Goal: Task Accomplishment & Management: Manage account settings

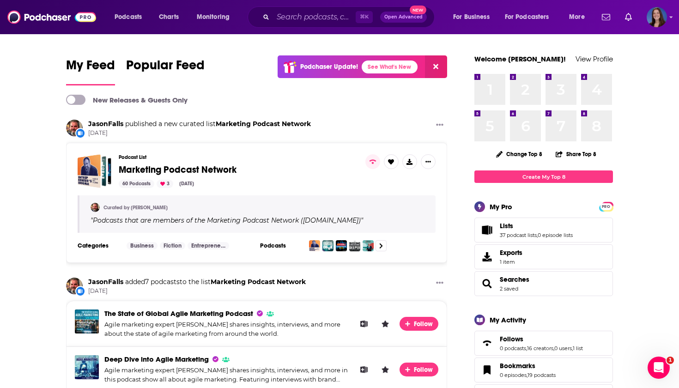
click at [526, 230] on link "Lists" at bounding box center [536, 226] width 73 height 8
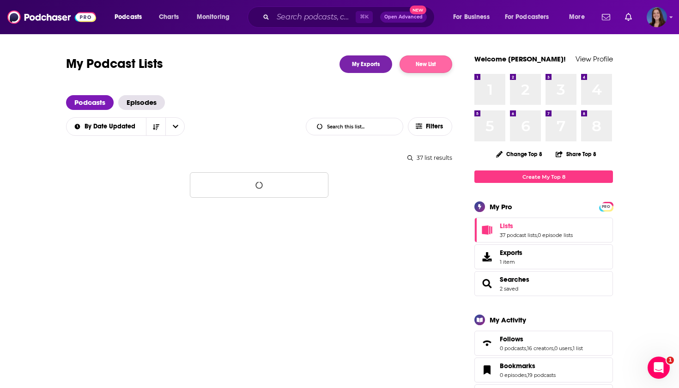
click at [420, 65] on button "New List" at bounding box center [426, 64] width 53 height 18
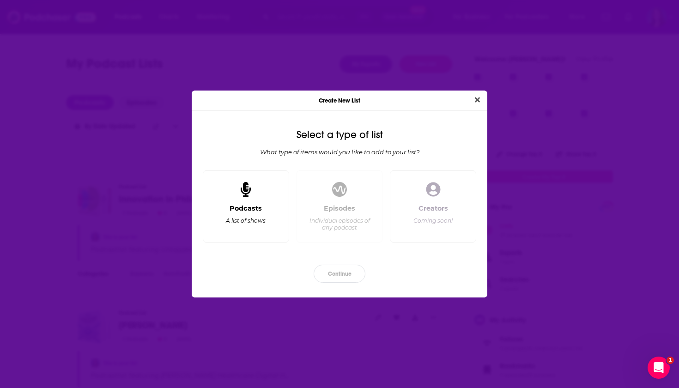
click at [259, 200] on div "Podcasts A list of shows" at bounding box center [246, 206] width 86 height 72
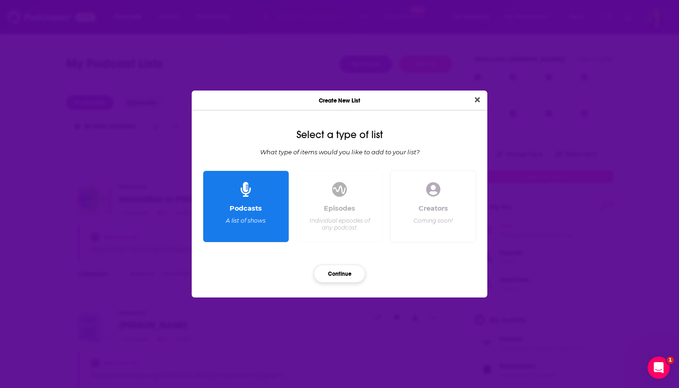
click at [332, 271] on button "Continue" at bounding box center [340, 274] width 52 height 18
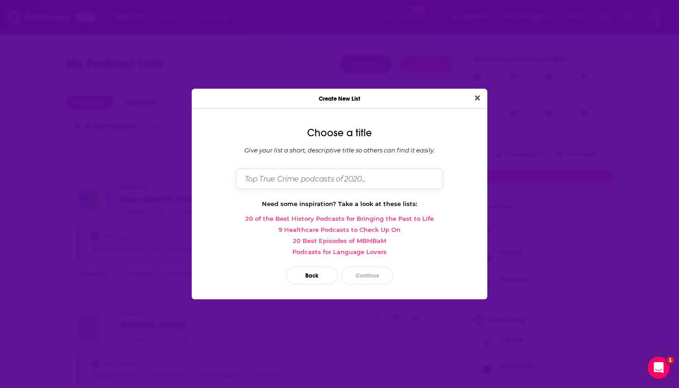
click at [328, 178] on input "Dialog" at bounding box center [339, 179] width 207 height 20
type input "PDS Health Serve Day"
click at [477, 98] on button "Close" at bounding box center [477, 98] width 12 height 12
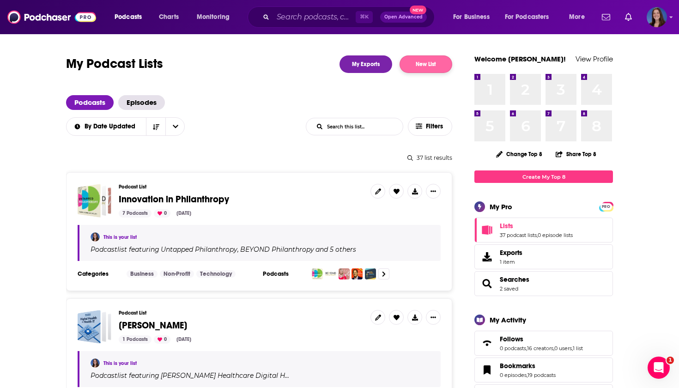
click at [434, 61] on button "New List" at bounding box center [426, 64] width 53 height 18
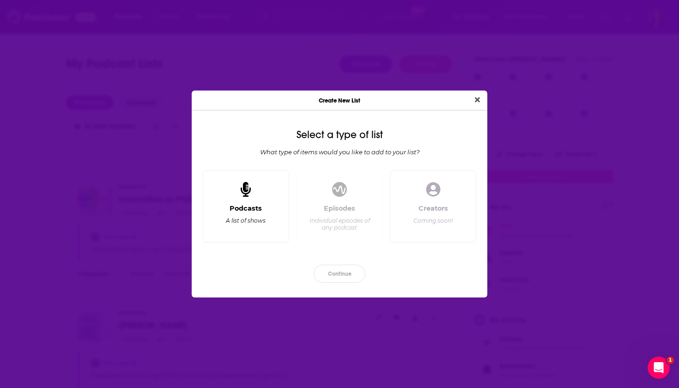
click at [257, 200] on div "Podcasts A list of shows" at bounding box center [246, 206] width 86 height 72
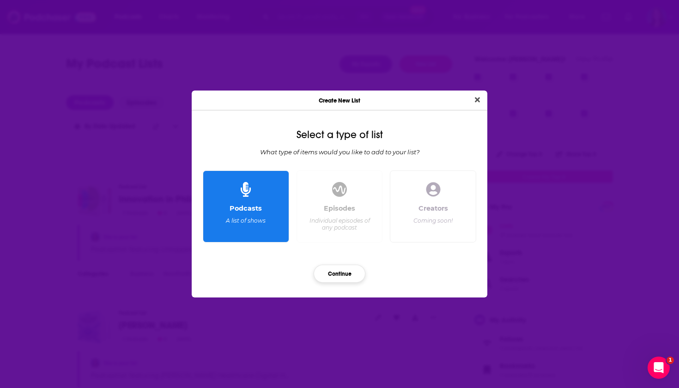
click at [334, 268] on button "Continue" at bounding box center [340, 274] width 52 height 18
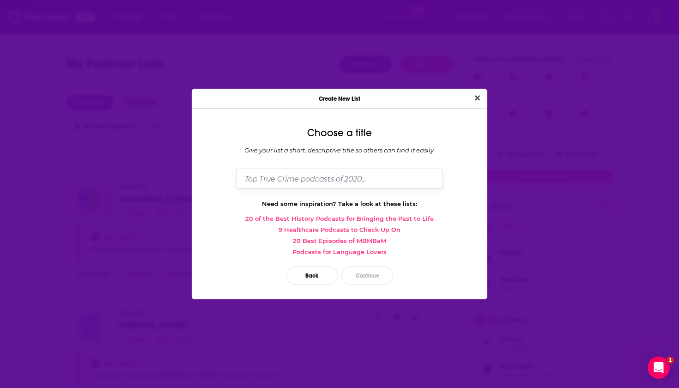
click at [326, 177] on input "Dialog" at bounding box center [339, 179] width 207 height 20
type input "PDS Health Serve Day"
click at [373, 277] on button "Continue" at bounding box center [367, 276] width 52 height 18
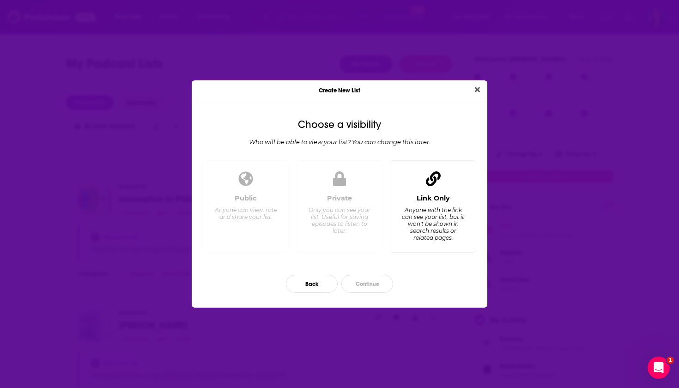
click at [444, 203] on div "Link Only Anyone with the link can see your list, but it won't be shown in sear…" at bounding box center [433, 219] width 71 height 51
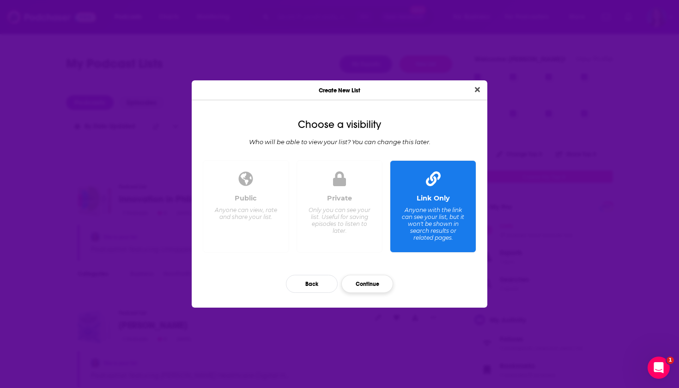
click at [368, 285] on button "Continue" at bounding box center [367, 284] width 52 height 18
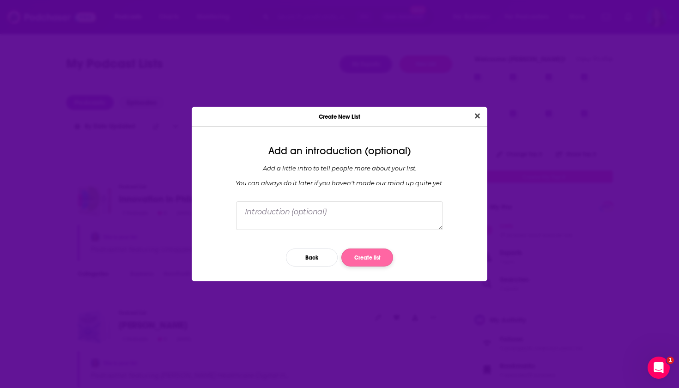
click at [364, 255] on button "Create list" at bounding box center [367, 258] width 52 height 18
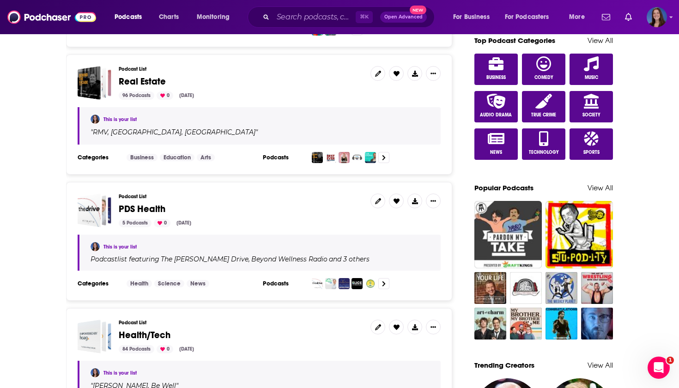
scroll to position [619, 0]
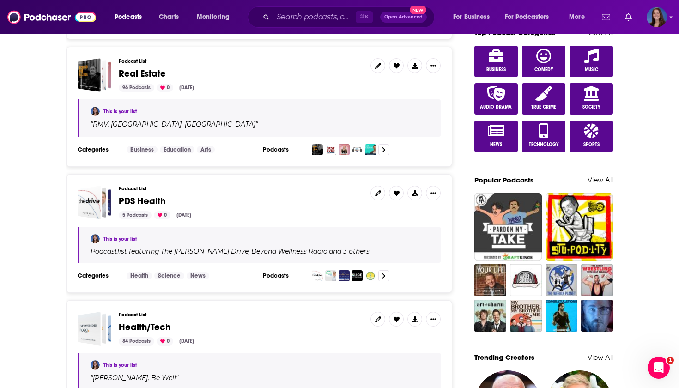
click at [150, 199] on span "PDS Health" at bounding box center [142, 201] width 47 height 12
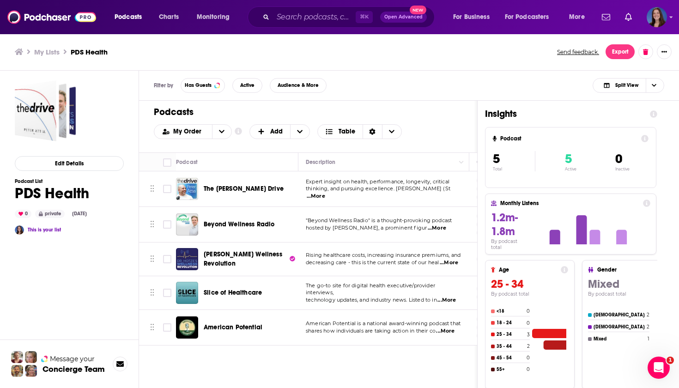
click at [315, 193] on span "...More" at bounding box center [316, 196] width 18 height 7
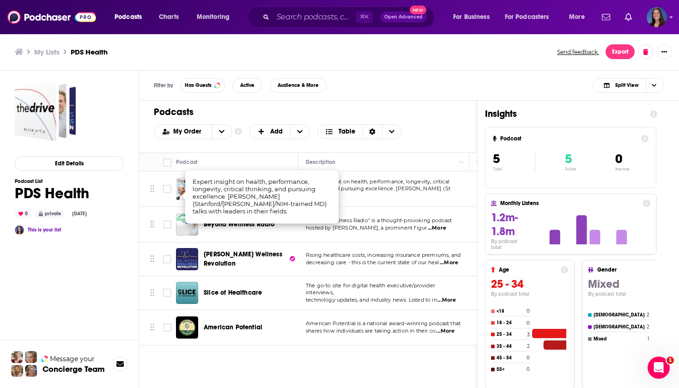
click at [435, 139] on div "My Order Customize Your List Order Select the “My Order” sort and remove all fi…" at bounding box center [308, 131] width 309 height 15
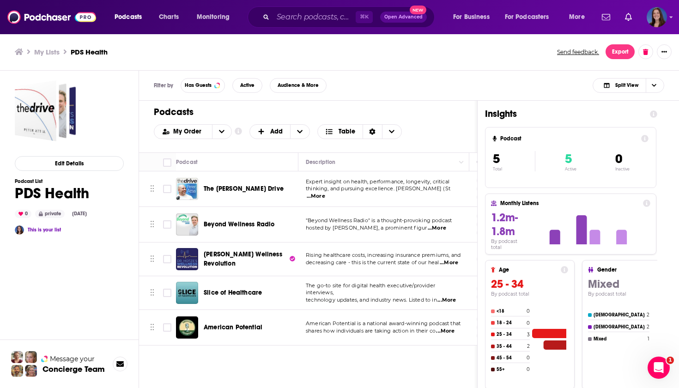
click at [446, 229] on span "...More" at bounding box center [437, 228] width 18 height 7
click at [456, 111] on div "Podcasts Add" at bounding box center [308, 112] width 309 height 12
click at [454, 265] on span "...More" at bounding box center [449, 262] width 18 height 7
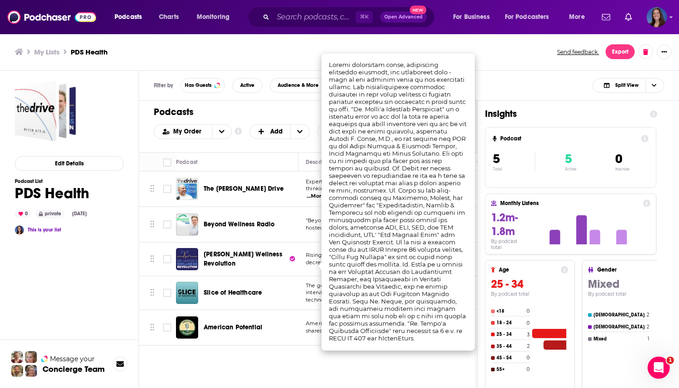
click at [525, 74] on div "Filter by Has Guests Active Audience & More Split View" at bounding box center [409, 86] width 540 height 30
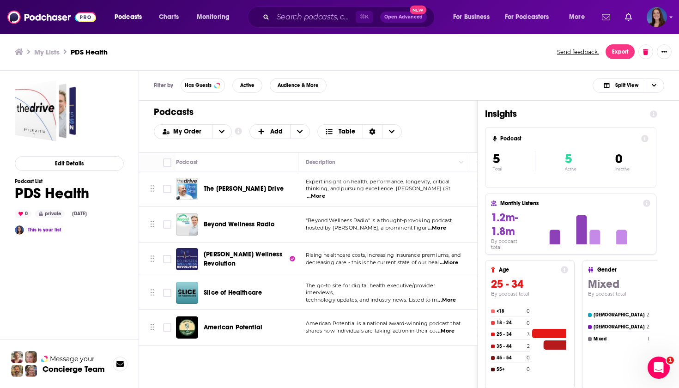
click at [456, 298] on span "...More" at bounding box center [447, 300] width 18 height 7
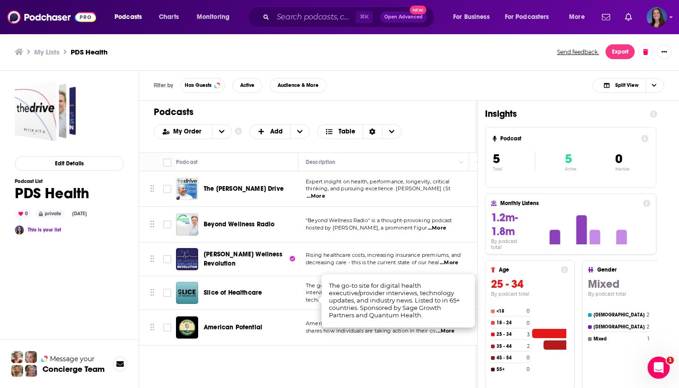
click at [437, 361] on div "Podcasts Add My Order Customize Your List Order Select the “My Order” sort and …" at bounding box center [308, 282] width 339 height 363
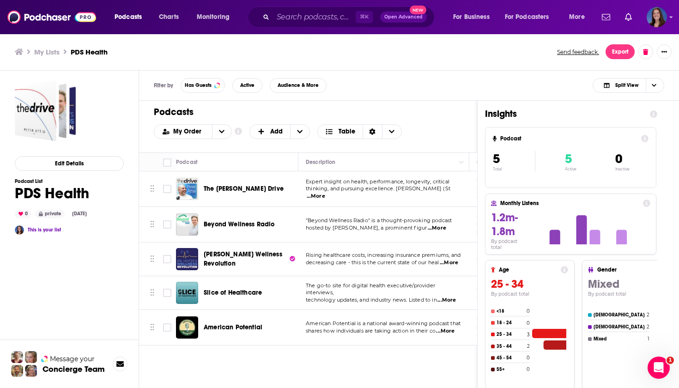
click at [454, 332] on span "...More" at bounding box center [445, 331] width 18 height 7
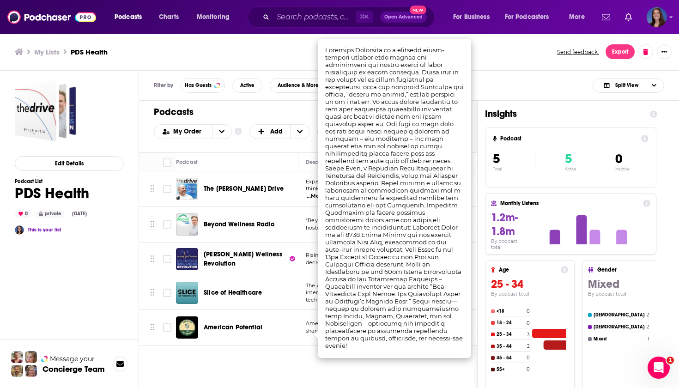
click at [255, 350] on div "Podcasts Add My Order Customize Your List Order Select the “My Order” sort and …" at bounding box center [308, 282] width 339 height 363
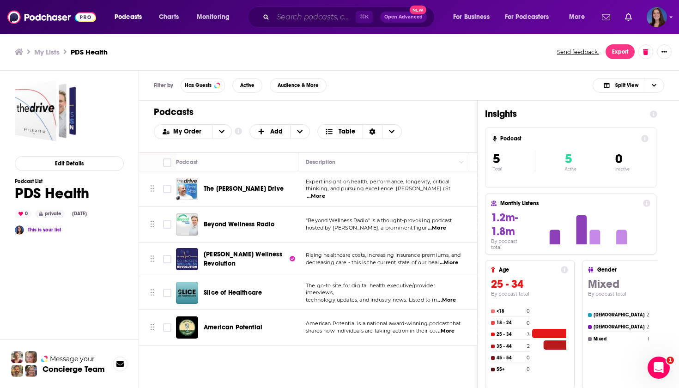
click at [318, 17] on input "Search podcasts, credits, & more..." at bounding box center [314, 17] width 83 height 15
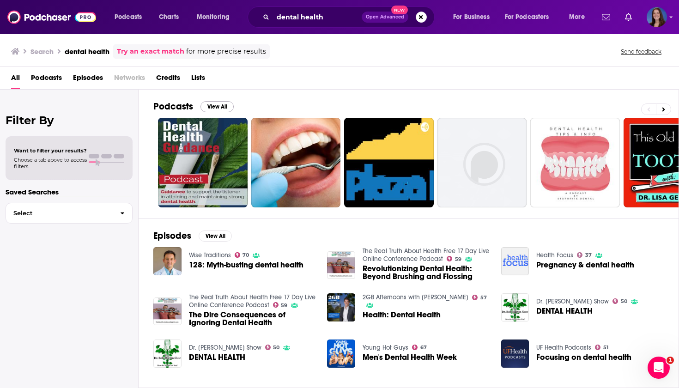
click at [217, 106] on button "View All" at bounding box center [217, 106] width 33 height 11
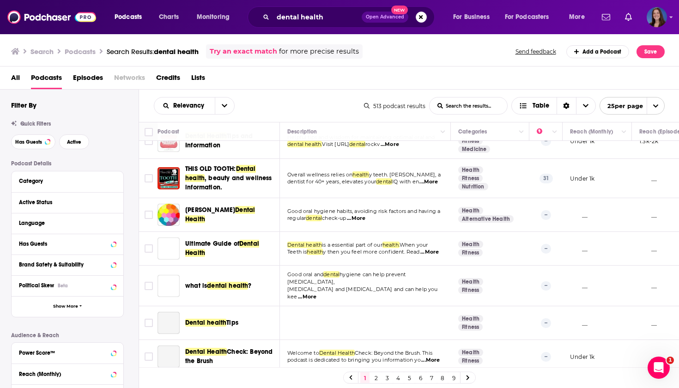
scroll to position [168, 0]
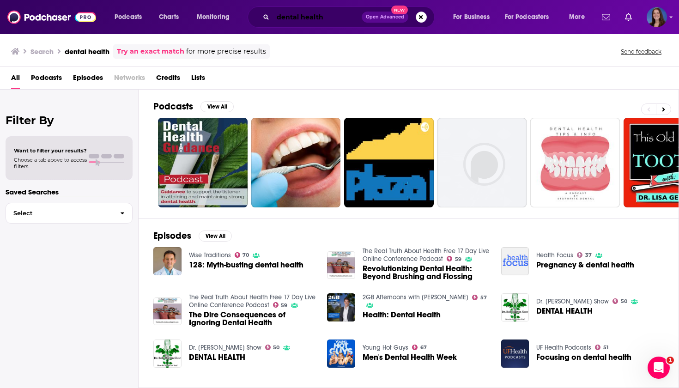
click at [325, 22] on input "dental health" at bounding box center [317, 17] width 89 height 15
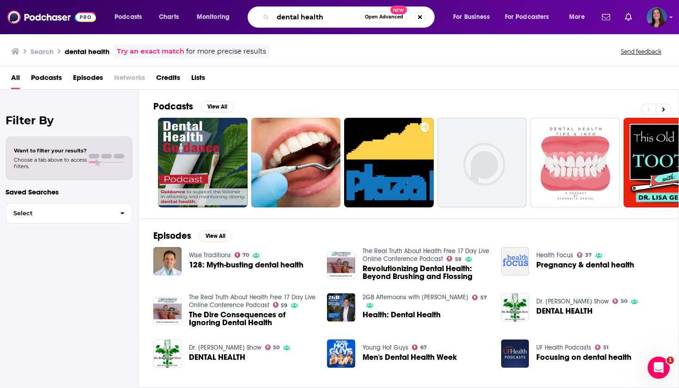
click at [325, 22] on input "dental health" at bounding box center [317, 17] width 88 height 15
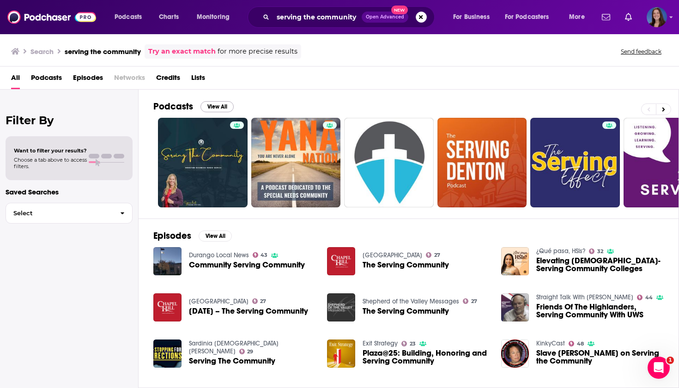
click at [220, 106] on button "View All" at bounding box center [217, 106] width 33 height 11
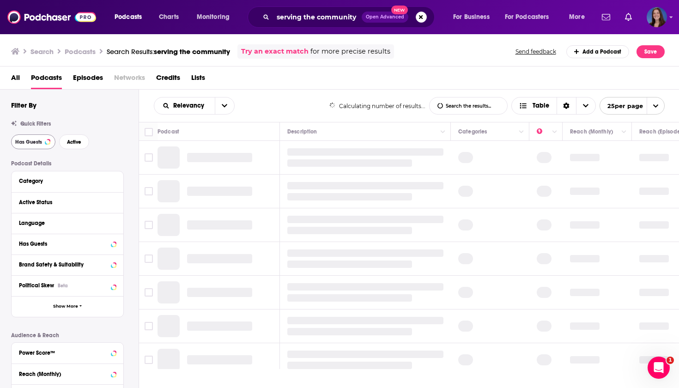
click at [44, 139] on button "Has Guests" at bounding box center [33, 141] width 44 height 15
click at [77, 142] on span "Active" at bounding box center [74, 142] width 14 height 5
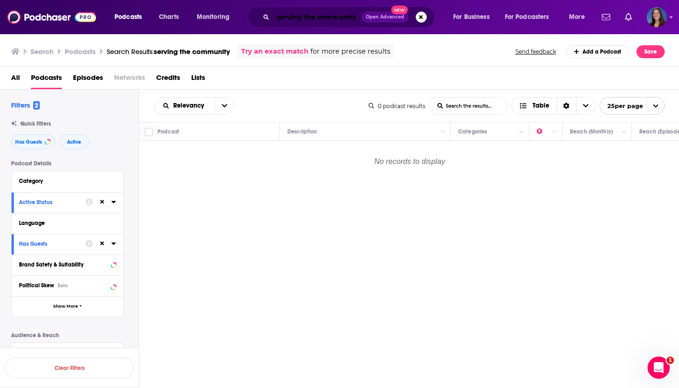
click at [331, 18] on input "serving the community" at bounding box center [317, 17] width 89 height 15
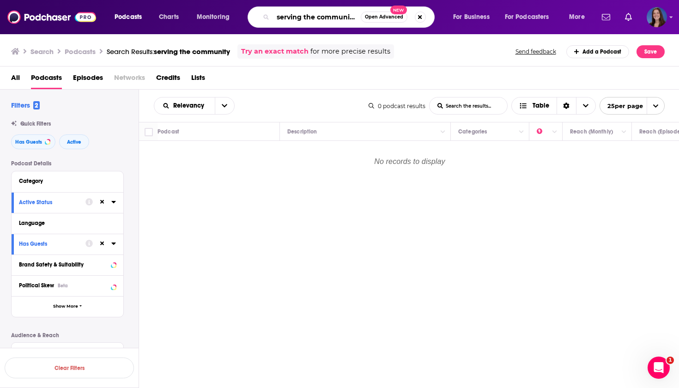
click at [331, 18] on input "serving the community" at bounding box center [317, 17] width 88 height 15
type input "community service"
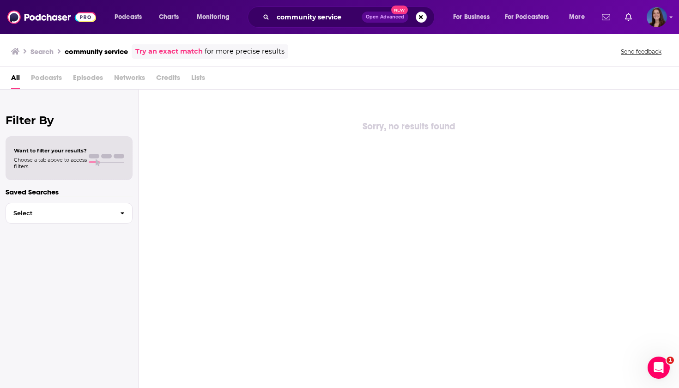
click at [345, 138] on div "Sorry, no results found" at bounding box center [409, 240] width 541 height 300
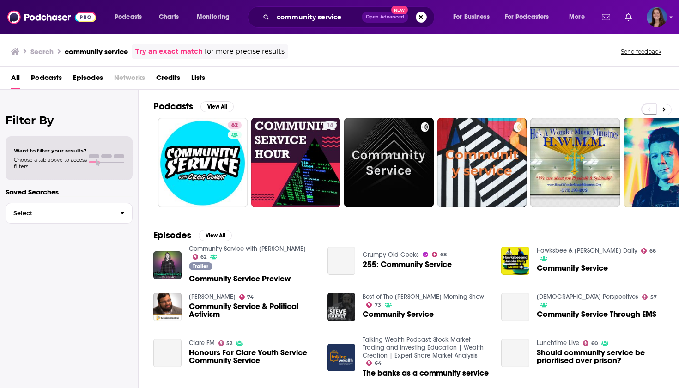
click at [50, 81] on span "Podcasts" at bounding box center [46, 79] width 31 height 19
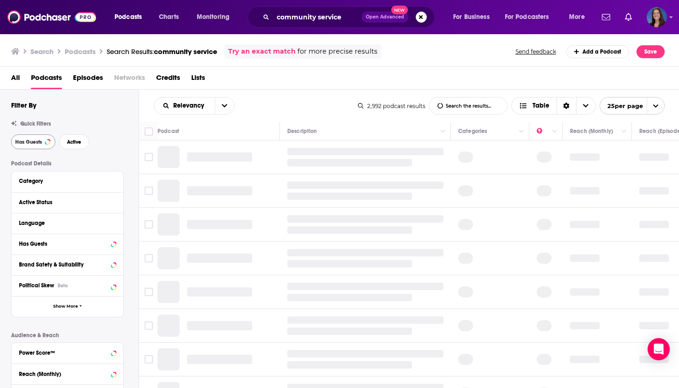
click at [36, 142] on span "Has Guests" at bounding box center [28, 142] width 27 height 5
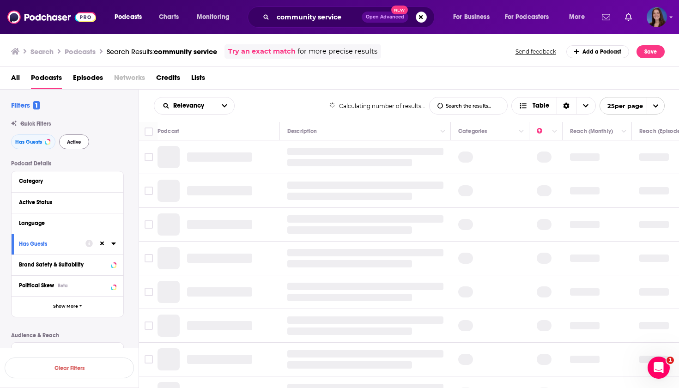
click at [70, 142] on span "Active" at bounding box center [74, 142] width 14 height 5
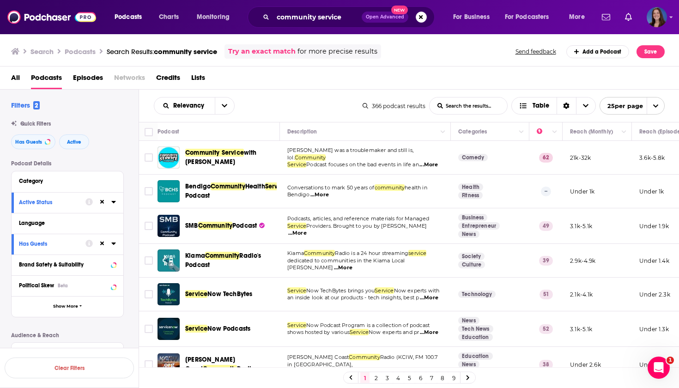
click at [430, 164] on span "...More" at bounding box center [429, 164] width 18 height 7
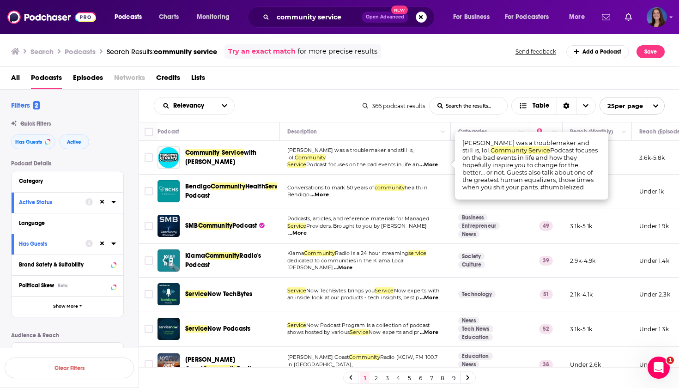
click at [315, 196] on span "...More" at bounding box center [319, 194] width 18 height 7
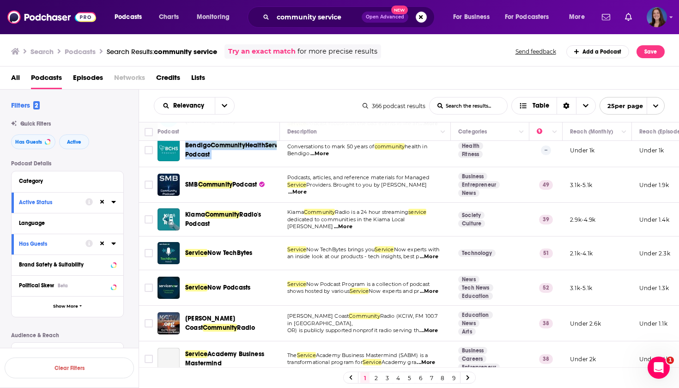
scroll to position [44, 0]
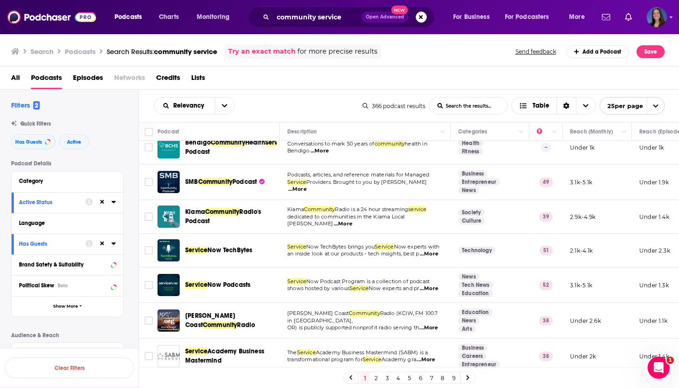
click at [307, 186] on span "...More" at bounding box center [297, 189] width 18 height 7
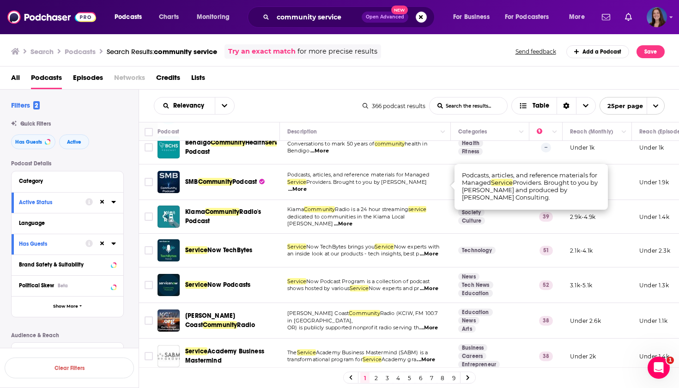
click at [307, 186] on span "...More" at bounding box center [297, 189] width 18 height 7
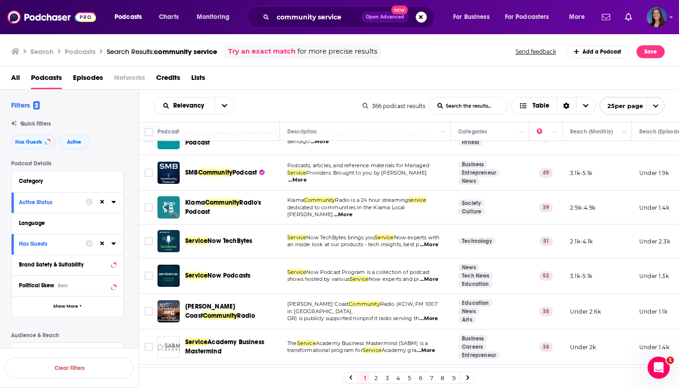
scroll to position [57, 0]
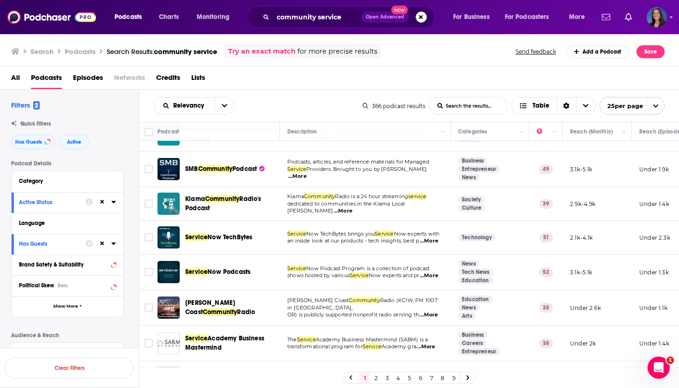
click at [353, 207] on span "...More" at bounding box center [343, 210] width 18 height 7
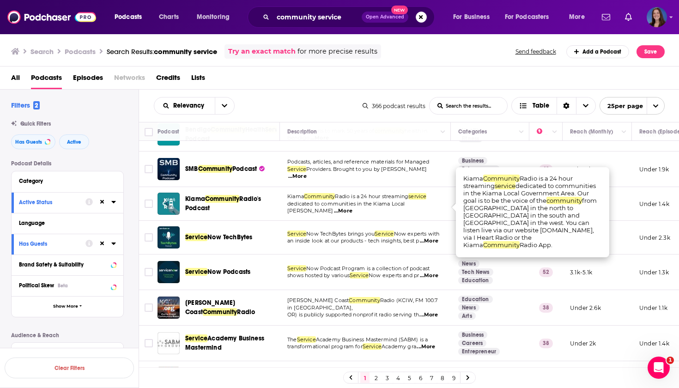
click at [438, 239] on span "...More" at bounding box center [429, 240] width 18 height 7
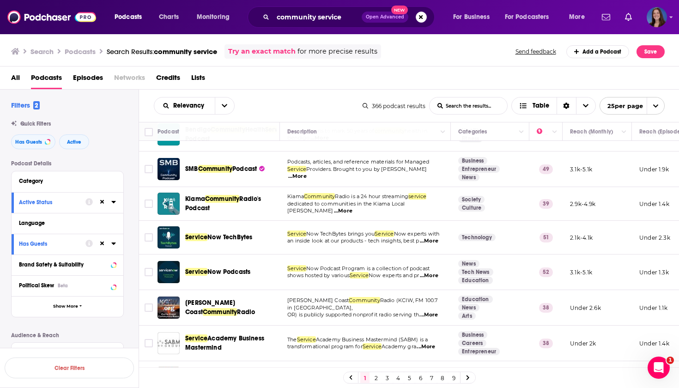
click at [433, 274] on span "...More" at bounding box center [429, 275] width 18 height 7
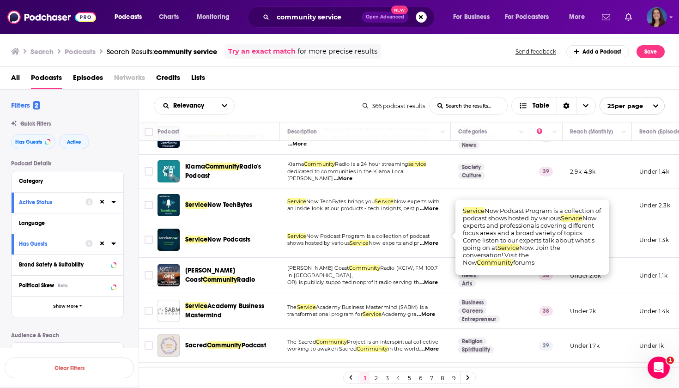
scroll to position [102, 0]
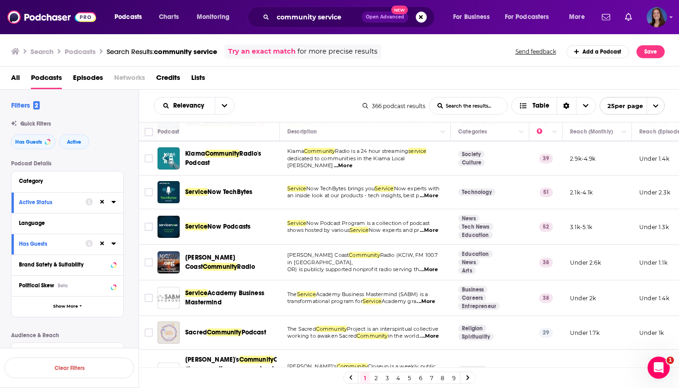
click at [433, 269] on span "...More" at bounding box center [429, 269] width 18 height 7
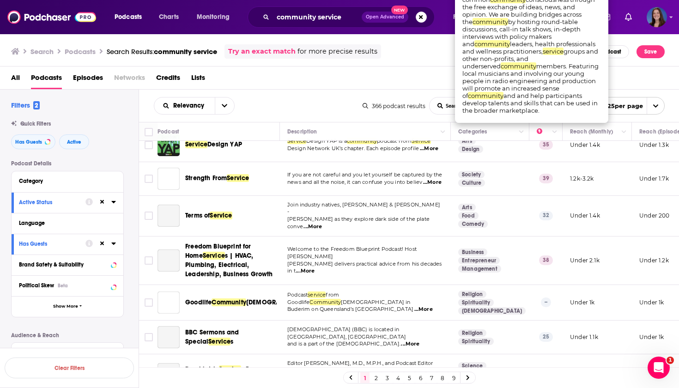
scroll to position [444, 0]
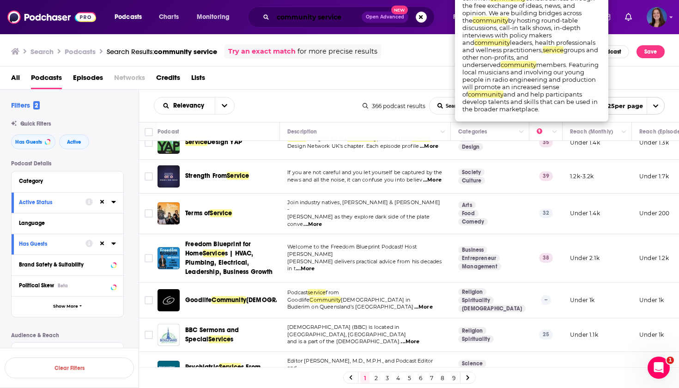
click at [330, 20] on input "community service" at bounding box center [317, 17] width 89 height 15
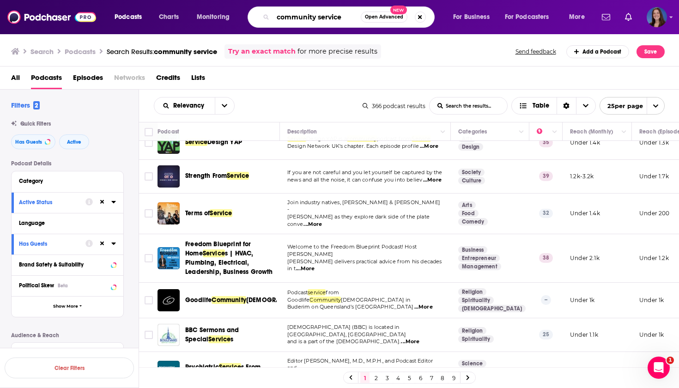
click at [330, 20] on input "community service" at bounding box center [317, 17] width 88 height 15
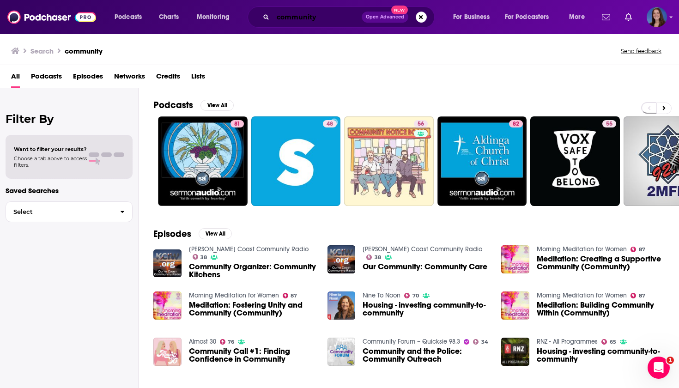
click at [309, 15] on input "community" at bounding box center [317, 17] width 89 height 15
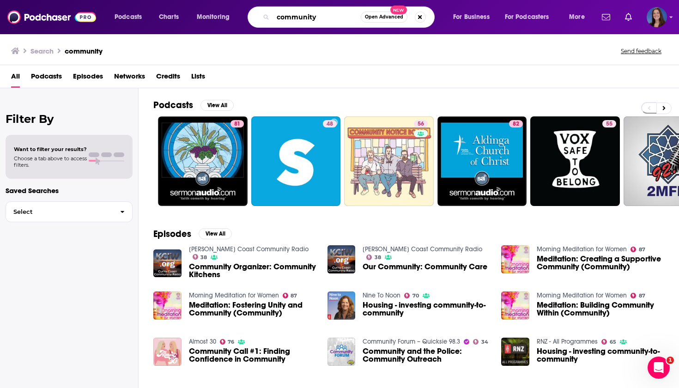
click at [309, 15] on input "community" at bounding box center [317, 17] width 88 height 15
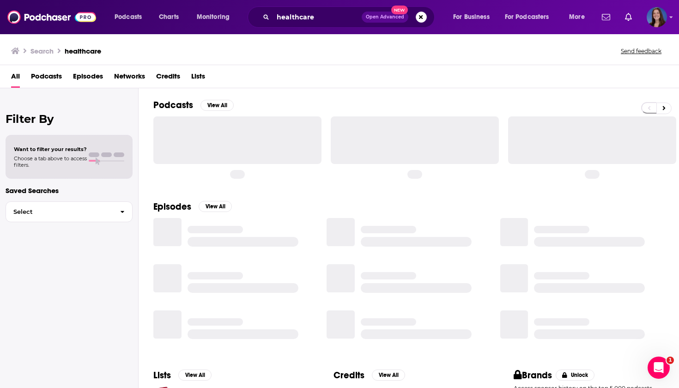
click at [52, 74] on span "Podcasts" at bounding box center [46, 78] width 31 height 19
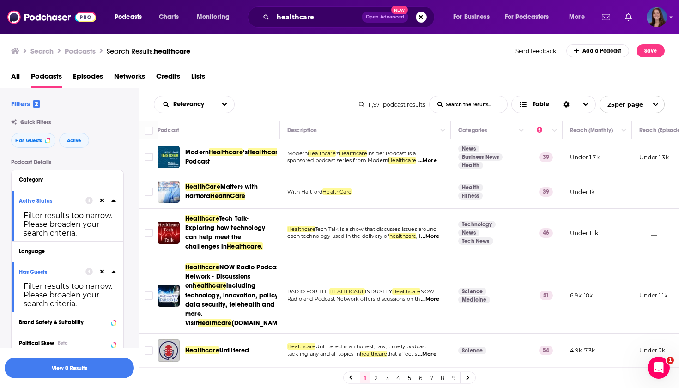
click at [432, 158] on span "...More" at bounding box center [428, 160] width 18 height 7
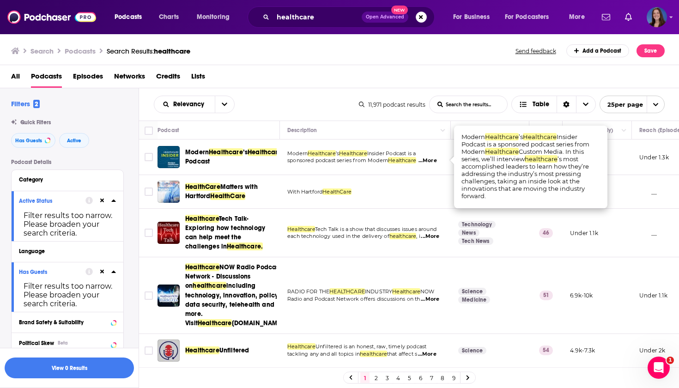
click at [432, 158] on span "...More" at bounding box center [428, 160] width 18 height 7
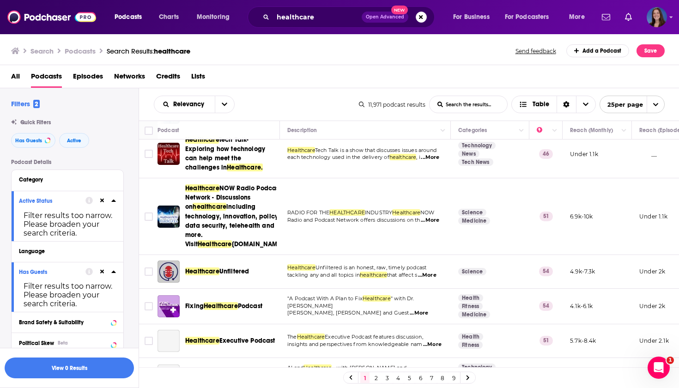
scroll to position [82, 0]
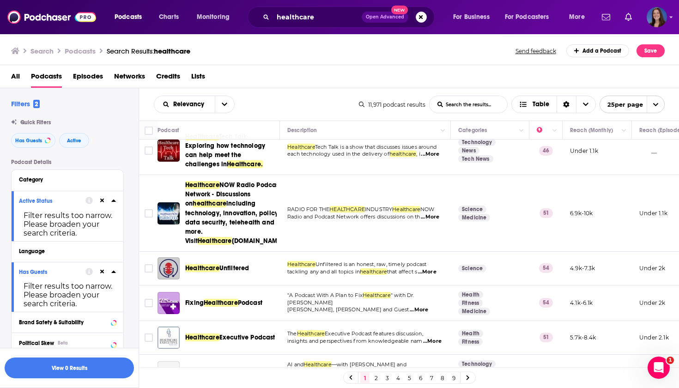
click at [418, 276] on span "...More" at bounding box center [427, 271] width 18 height 7
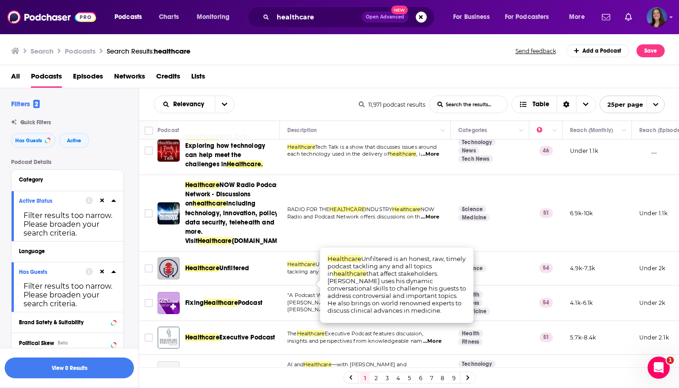
click at [291, 286] on td "Healthcare Unfiltered is an honest, raw, timely podcast tackling any and all to…" at bounding box center [365, 269] width 171 height 34
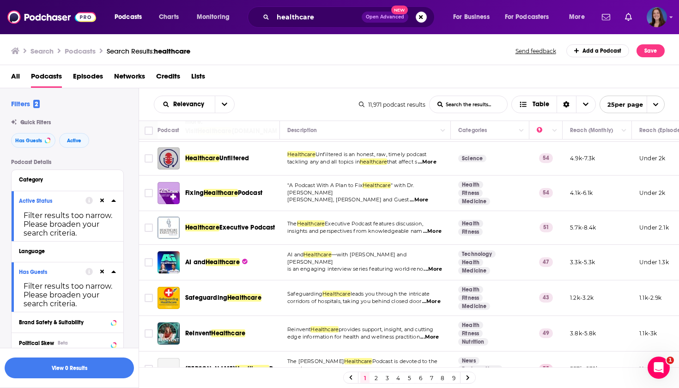
scroll to position [196, 0]
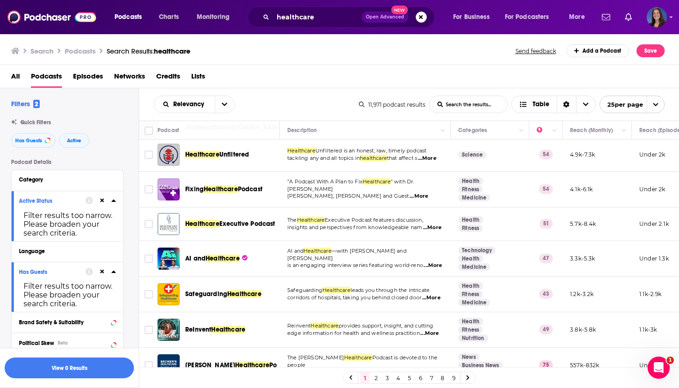
click at [423, 231] on span "...More" at bounding box center [432, 227] width 18 height 7
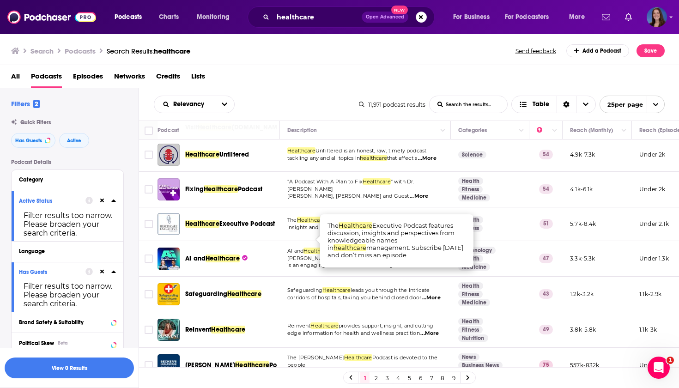
click at [424, 269] on span "...More" at bounding box center [433, 265] width 18 height 7
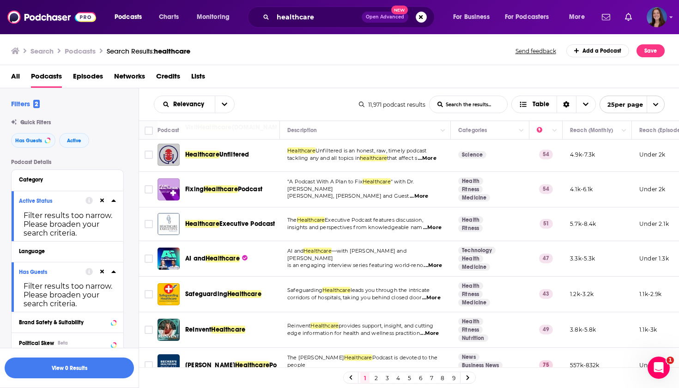
click at [450, 90] on div "Relevancy List Search Input Search the results... Table 11,971 podcast results …" at bounding box center [409, 104] width 541 height 32
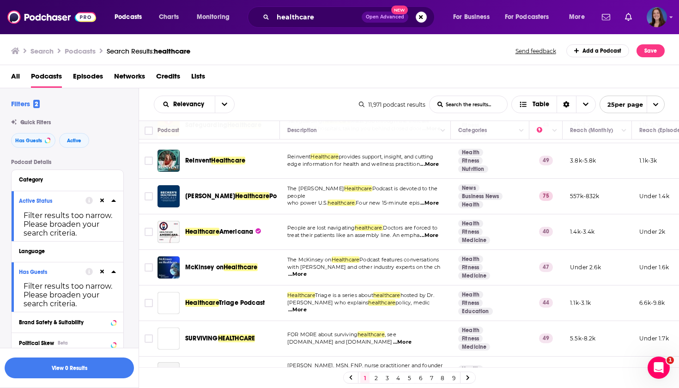
scroll to position [371, 0]
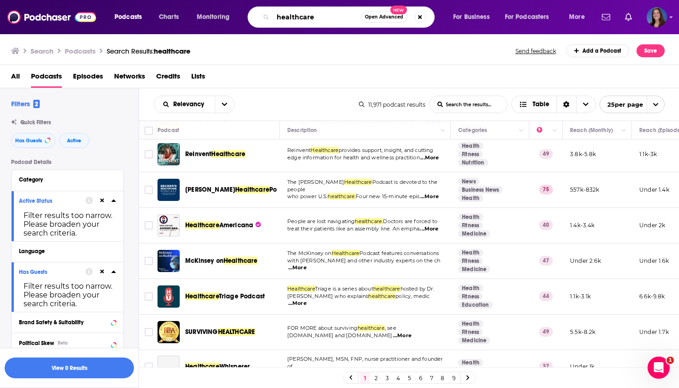
click at [305, 21] on input "healthcare" at bounding box center [317, 17] width 88 height 15
type input "c"
type input "free healthcare"
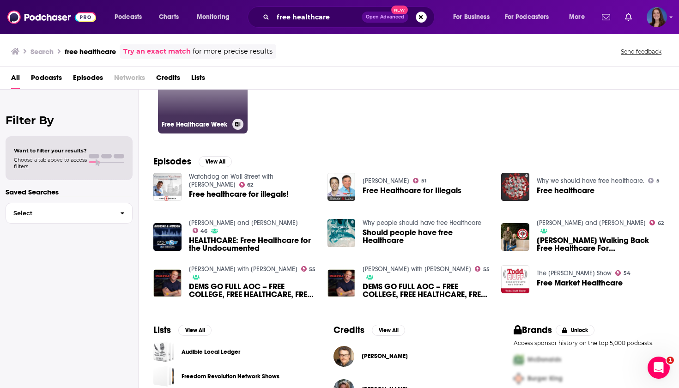
scroll to position [87, 0]
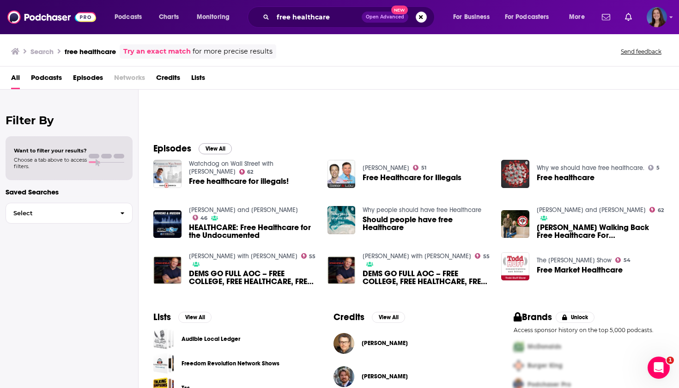
click at [213, 147] on button "View All" at bounding box center [215, 148] width 33 height 11
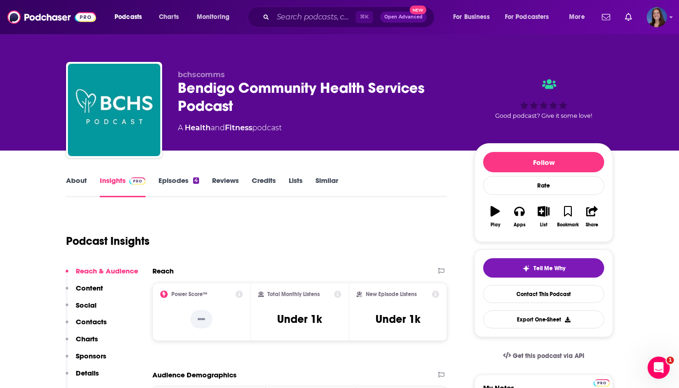
scroll to position [14, 0]
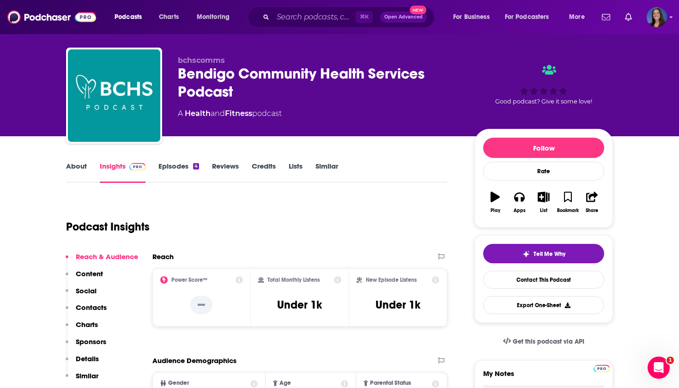
click at [183, 167] on link "Episodes 4" at bounding box center [178, 172] width 41 height 21
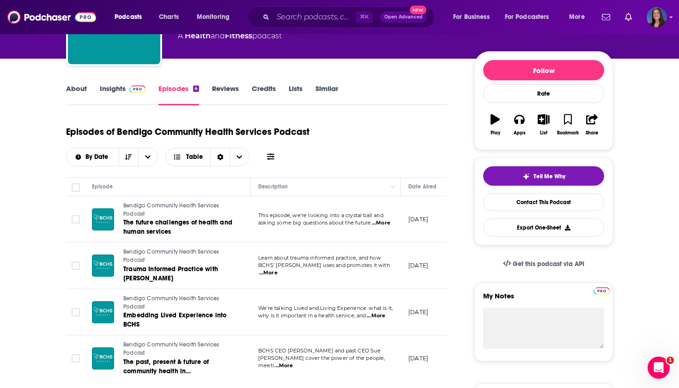
scroll to position [113, 0]
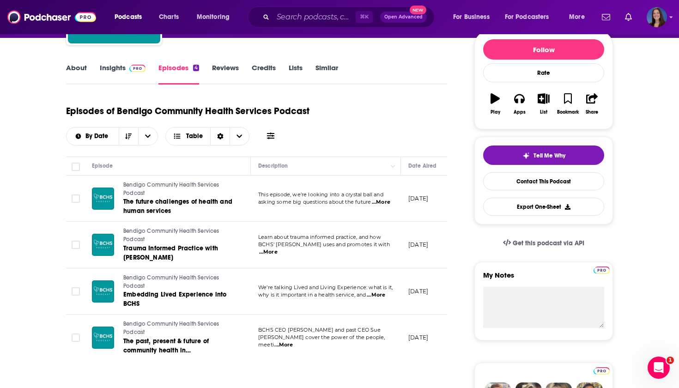
click at [386, 202] on span "...More" at bounding box center [381, 202] width 18 height 7
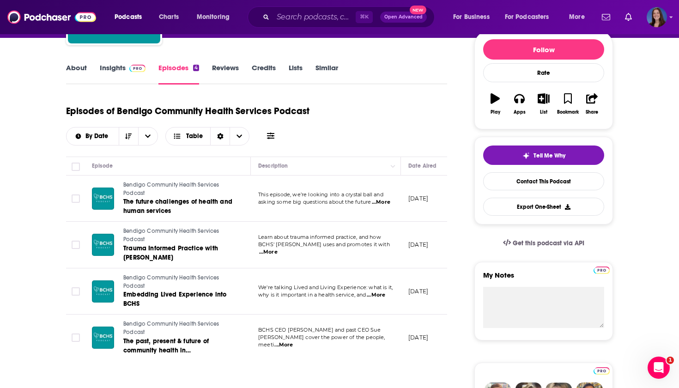
click at [278, 249] on span "...More" at bounding box center [268, 252] width 18 height 7
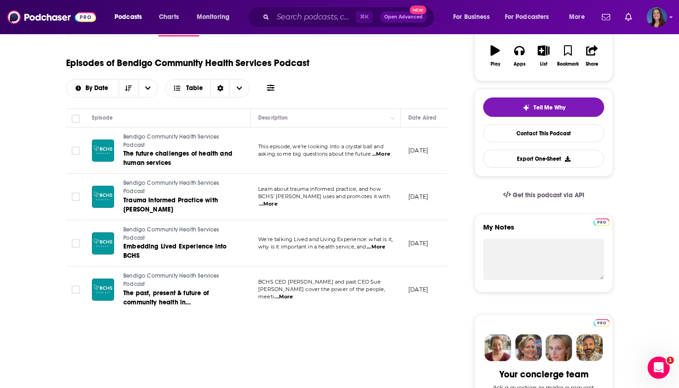
scroll to position [163, 0]
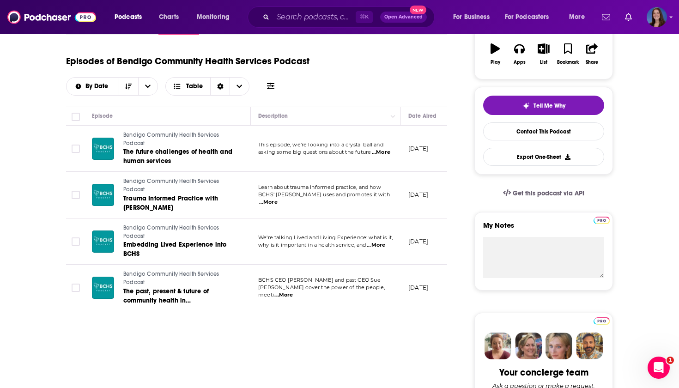
click at [383, 246] on span "...More" at bounding box center [376, 245] width 18 height 7
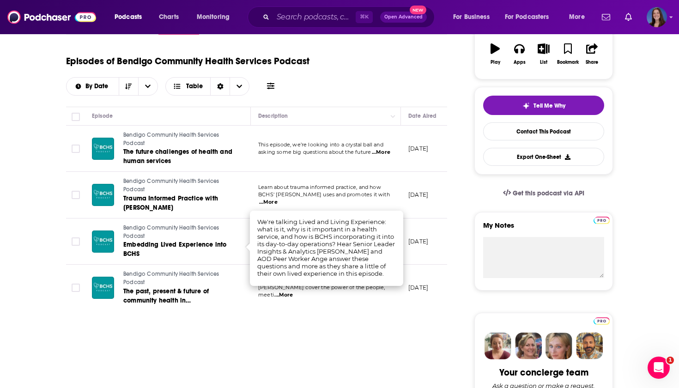
click at [378, 294] on td "BCHS CEO Mandy Hutchinson and past CEO Sue Clarke cover the power of the people…" at bounding box center [326, 288] width 150 height 46
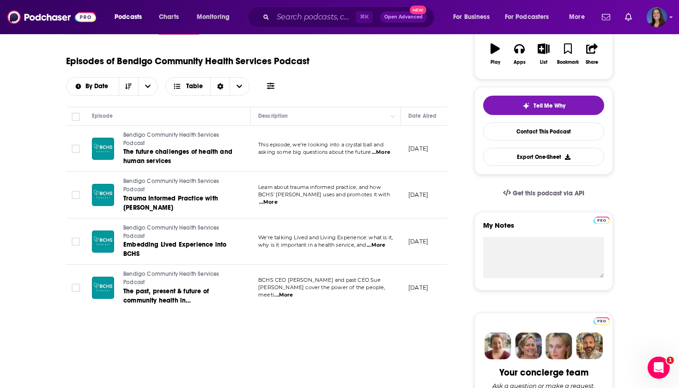
click at [293, 292] on span "...More" at bounding box center [283, 295] width 18 height 7
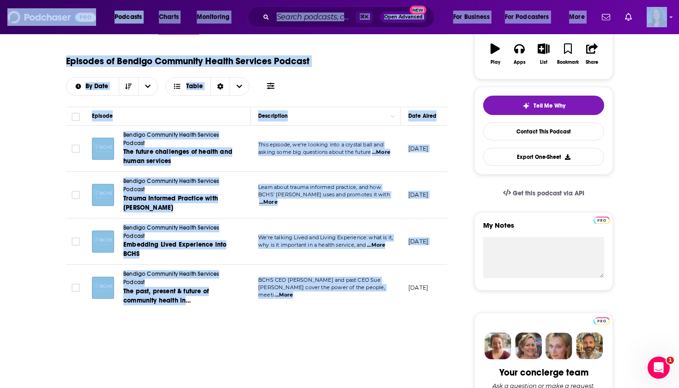
drag, startPoint x: 330, startPoint y: 319, endPoint x: 435, endPoint y: -54, distance: 387.2
click at [435, 0] on html "Podcasts Charts Monitoring ⌘ K Open Advanced New For Business For Podcasters Mo…" at bounding box center [339, 31] width 679 height 388
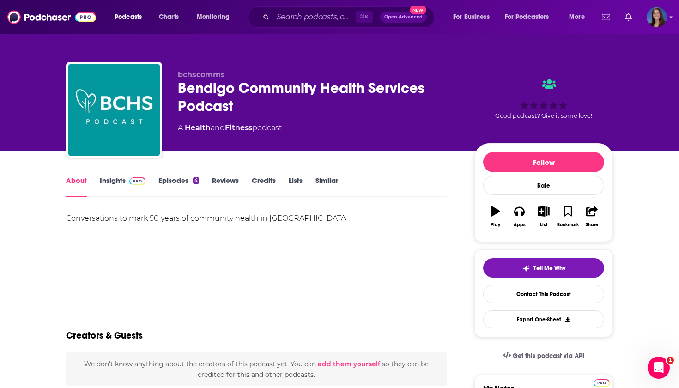
click at [174, 182] on link "Episodes 4" at bounding box center [178, 186] width 41 height 21
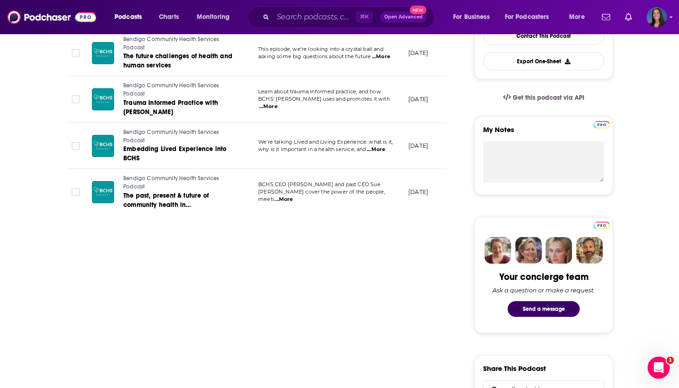
scroll to position [267, 0]
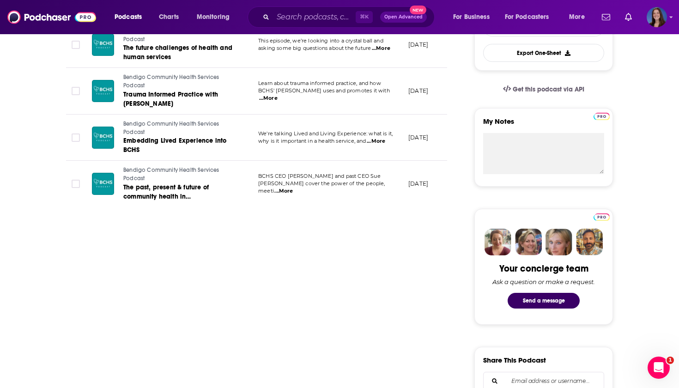
click at [293, 188] on span "...More" at bounding box center [283, 191] width 18 height 7
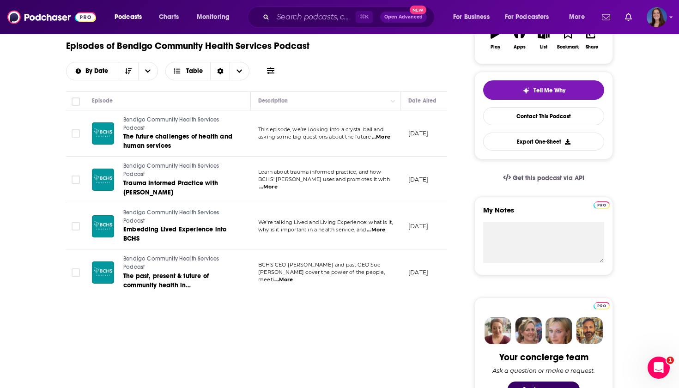
scroll to position [174, 0]
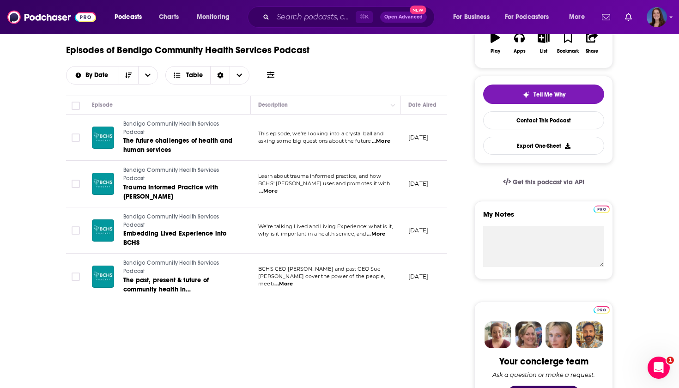
click at [387, 140] on span "...More" at bounding box center [381, 141] width 18 height 7
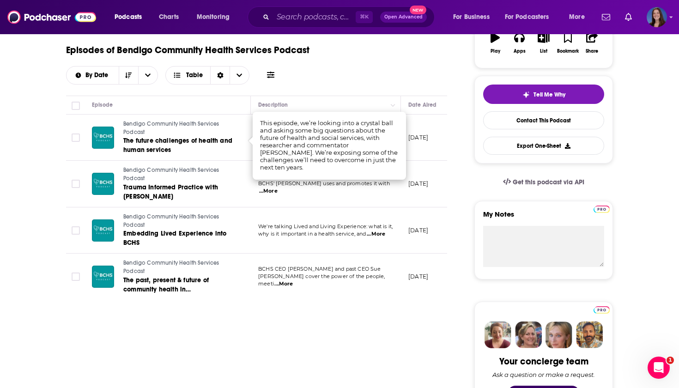
click at [371, 213] on td "We're talking Lived and Living Experience: what is it, why is it important in a…" at bounding box center [326, 230] width 150 height 47
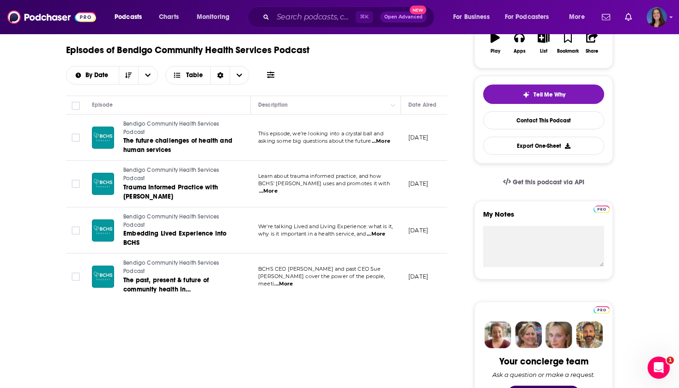
click at [378, 237] on span "...More" at bounding box center [376, 234] width 18 height 7
click at [278, 188] on span "...More" at bounding box center [268, 191] width 18 height 7
